Goal: Navigation & Orientation: Find specific page/section

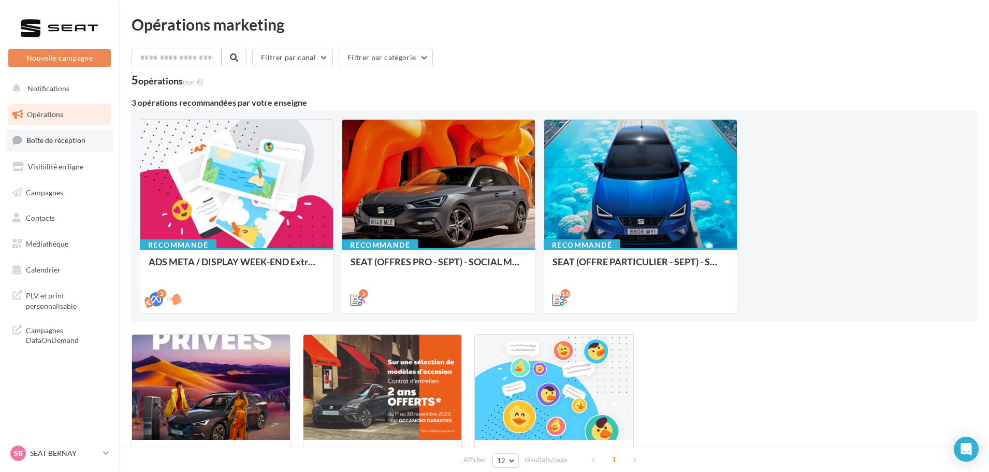
click at [60, 144] on span "Boîte de réception" at bounding box center [55, 140] width 59 height 9
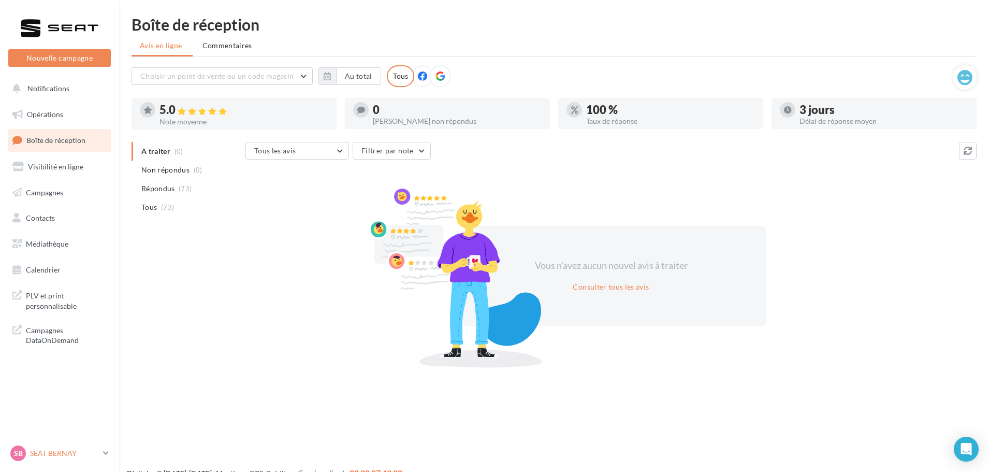
click at [64, 451] on p "SEAT BERNAY" at bounding box center [64, 453] width 69 height 10
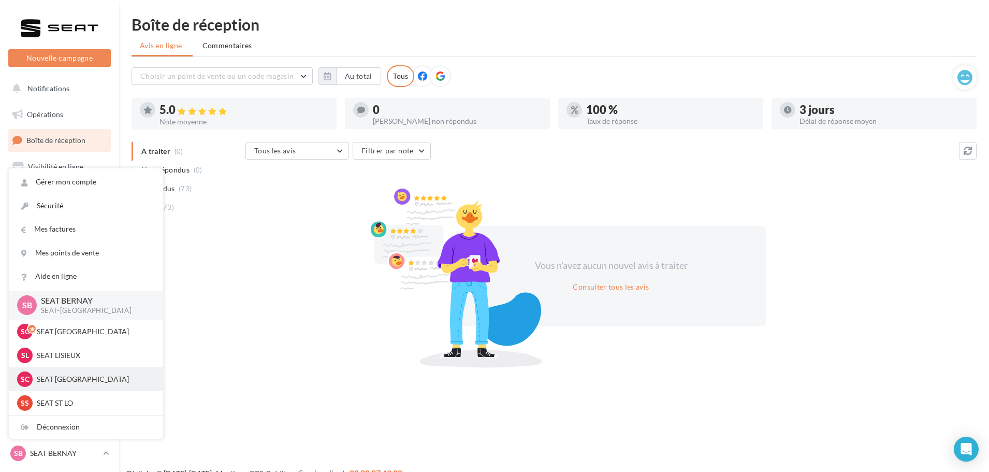
click at [78, 372] on div "SC SEAT [GEOGRAPHIC_DATA] SEAT-[GEOGRAPHIC_DATA]" at bounding box center [86, 379] width 138 height 16
